Goal: Task Accomplishment & Management: Complete application form

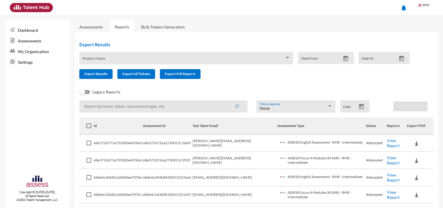
click at [121, 111] on input at bounding box center [163, 106] width 168 height 12
type input "Mahmoud.abdelbaset@rowad-rme.com"
click at [227, 101] on button "submit" at bounding box center [236, 106] width 19 height 11
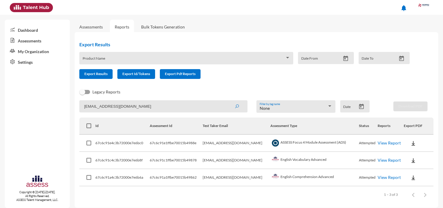
click at [381, 140] on link "View Report" at bounding box center [388, 142] width 23 height 5
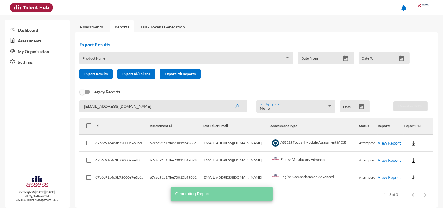
click at [387, 159] on link "View Report" at bounding box center [388, 160] width 23 height 5
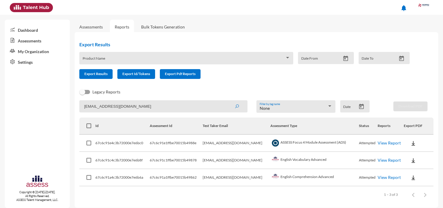
click at [391, 158] on link "View Report" at bounding box center [388, 160] width 23 height 5
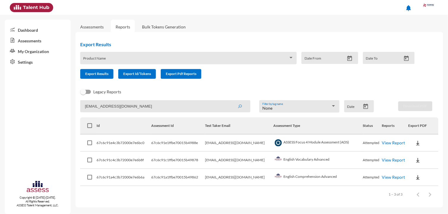
click at [393, 158] on link "View Report" at bounding box center [393, 160] width 23 height 5
click at [393, 142] on link "View Report" at bounding box center [393, 142] width 23 height 5
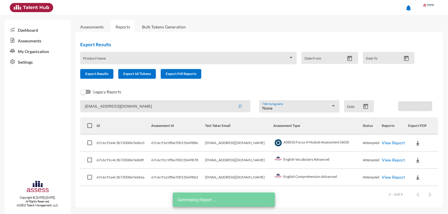
click at [397, 156] on td "View Report" at bounding box center [395, 160] width 26 height 17
click at [398, 160] on link "View Report" at bounding box center [393, 160] width 23 height 5
click at [394, 176] on link "View Report" at bounding box center [393, 177] width 23 height 5
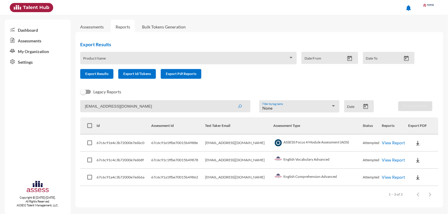
click at [221, 143] on td "mahmoud.abdelbaset@rowad-rme.com" at bounding box center [239, 143] width 68 height 17
copy td "mahmoud.abdelbaset@rowad-rme.com"
click at [93, 28] on link "Assessments" at bounding box center [91, 26] width 23 height 5
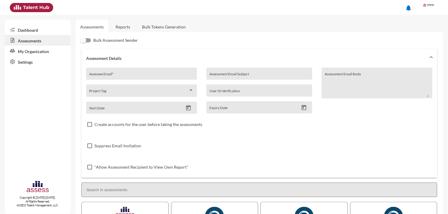
click at [134, 76] on input "Assessee Email *" at bounding box center [141, 76] width 105 height 5
paste input "mahmoud.abdelbaset@rowad-rme.com"
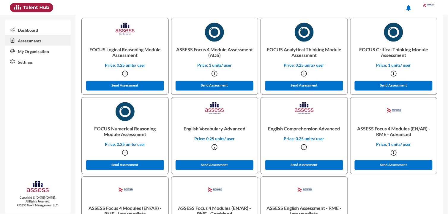
scroll to position [236, 0]
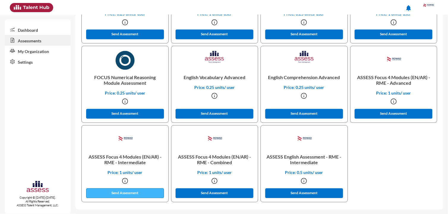
click at [152, 193] on button "Send Assessment" at bounding box center [125, 194] width 78 height 10
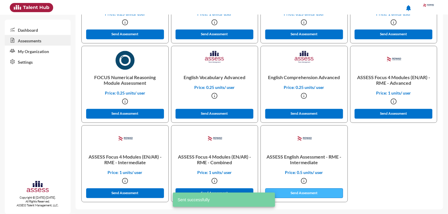
click at [284, 193] on button "Send Assessment" at bounding box center [304, 194] width 78 height 10
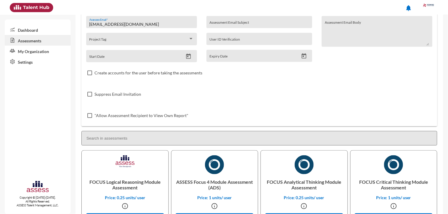
scroll to position [0, 0]
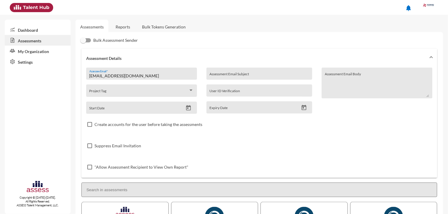
click at [170, 78] on input "mahmoud.abdelbaset@rowad-rme.com" at bounding box center [141, 76] width 105 height 5
paste input "Mohamed.elraey"
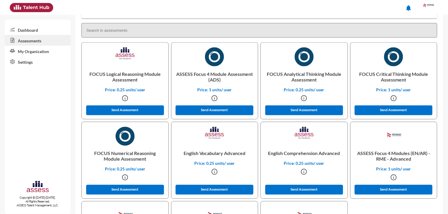
scroll to position [236, 0]
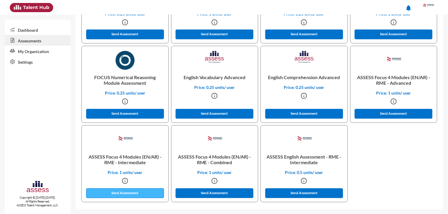
type input "Mohamed.elraey@rowad-rme.com"
click at [145, 191] on button "Send Assessment" at bounding box center [125, 194] width 78 height 10
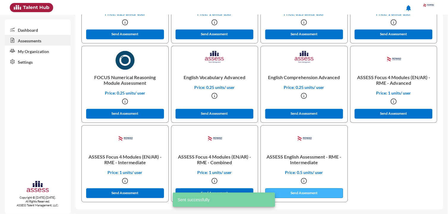
click at [315, 196] on button "Send Assessment" at bounding box center [304, 194] width 78 height 10
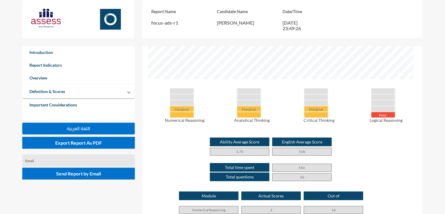
scroll to position [214, 445]
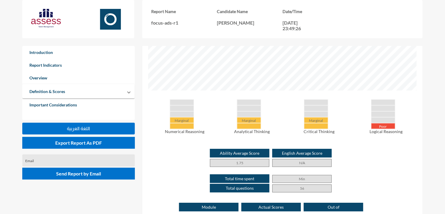
scroll to position [246, 0]
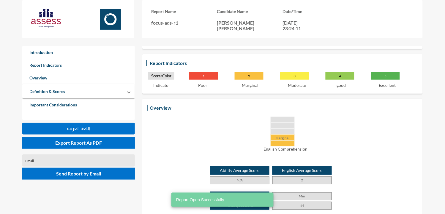
scroll to position [82, 0]
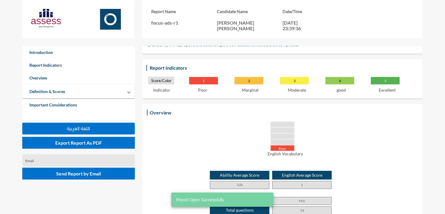
scroll to position [76, 0]
